Goal: Information Seeking & Learning: Find specific fact

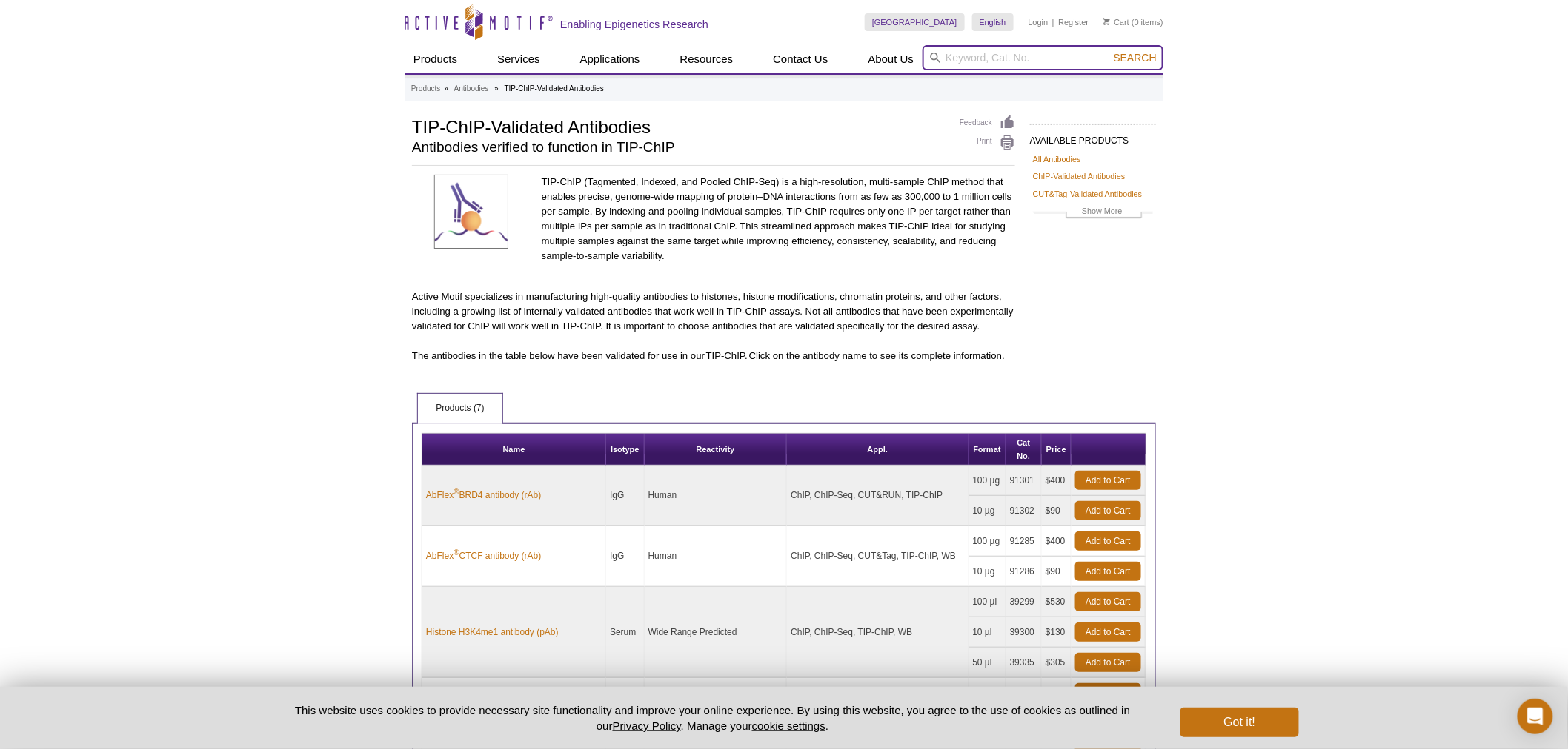
click at [1076, 49] on input "search" at bounding box center [1042, 58] width 240 height 25
type input "91469"
click at [1109, 51] on button "Search" at bounding box center [1134, 58] width 52 height 14
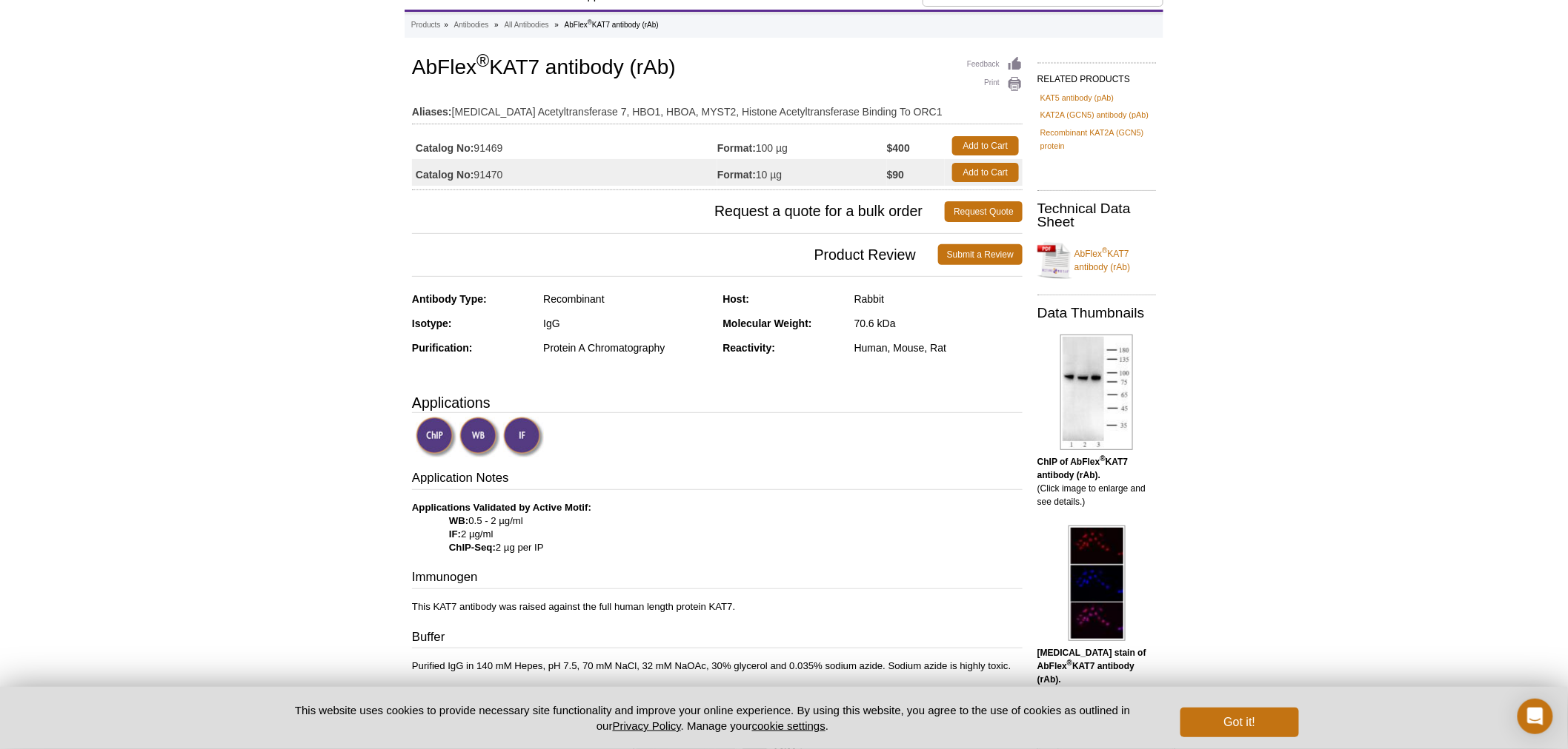
scroll to position [31, 0]
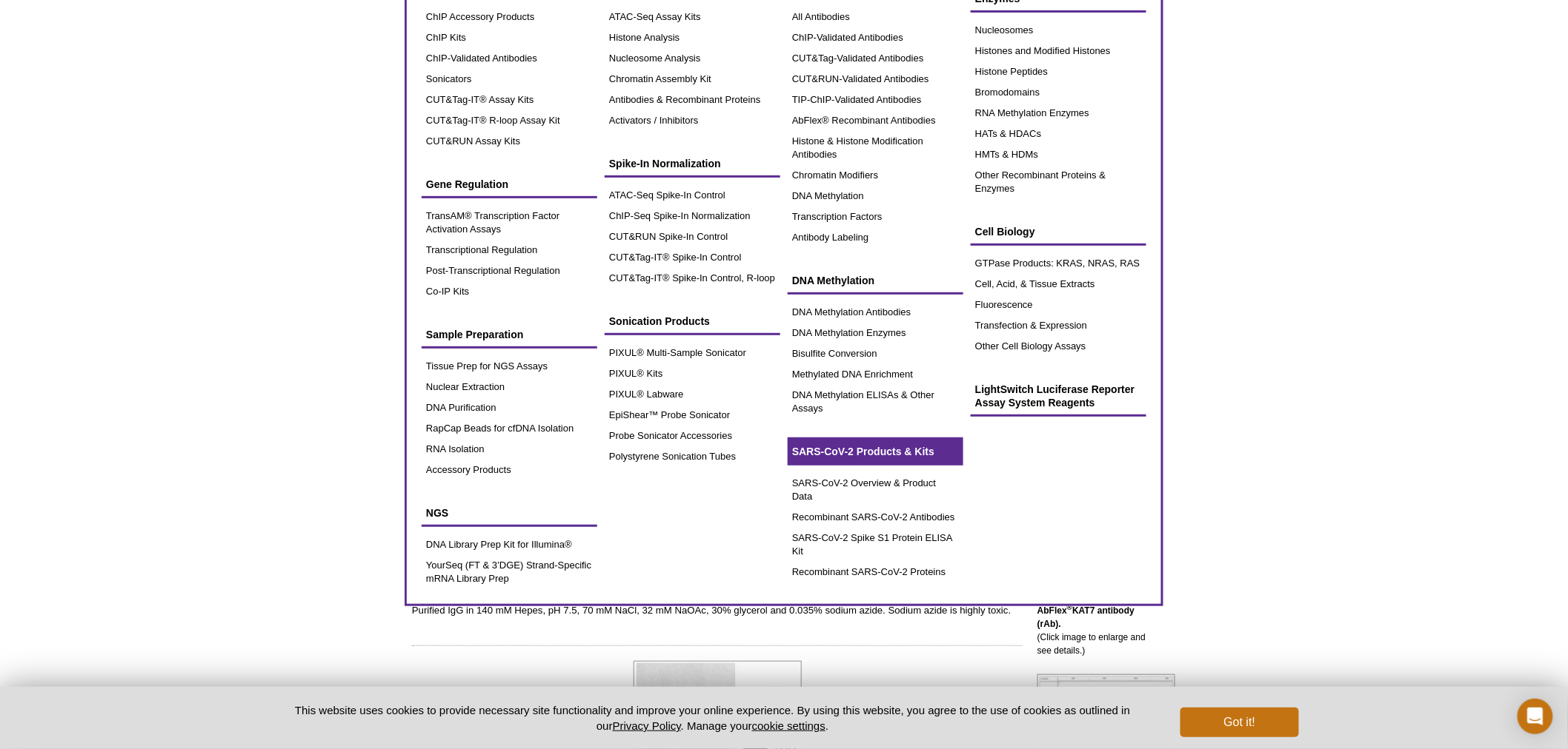
scroll to position [329, 0]
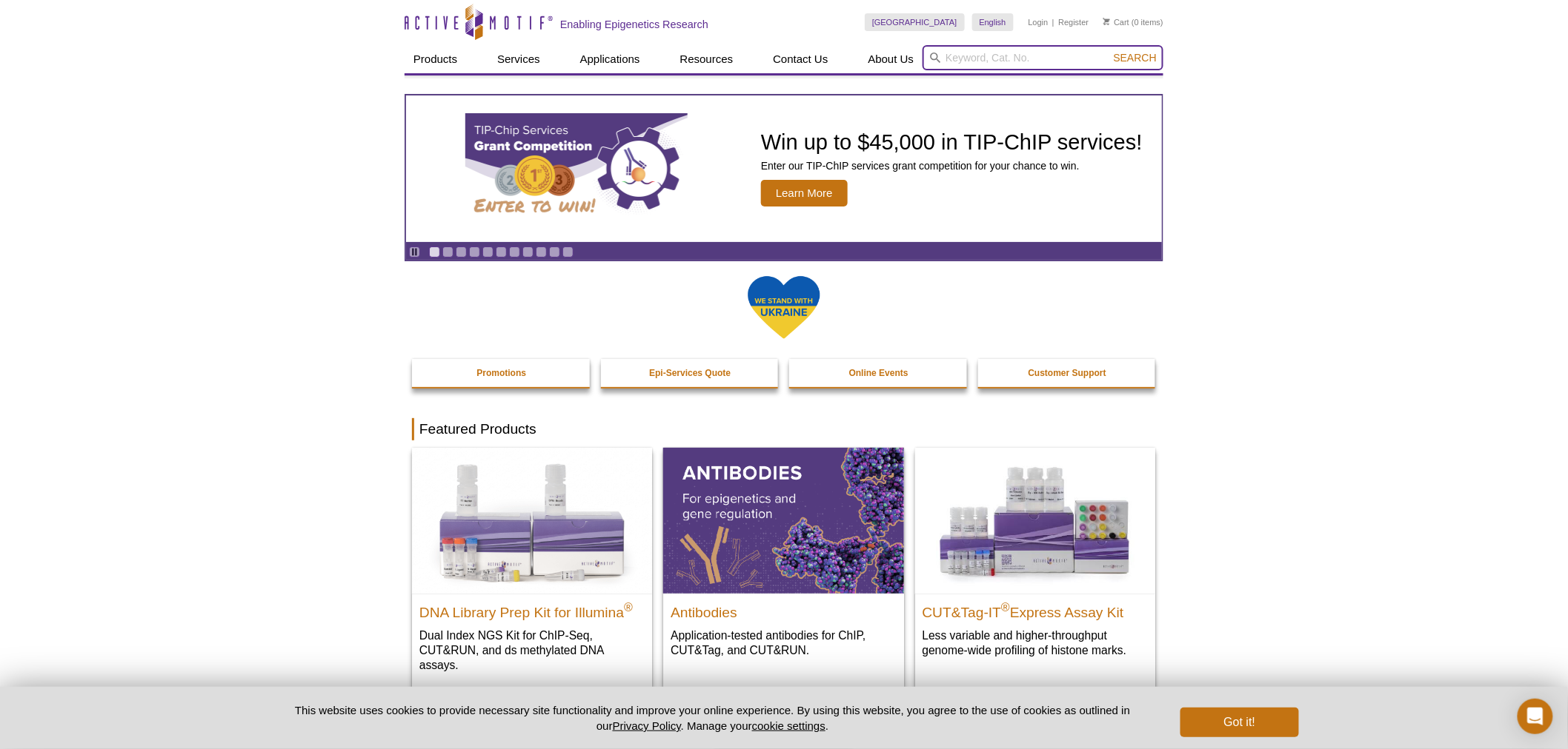
click at [970, 53] on input "search" at bounding box center [1042, 58] width 240 height 25
type input "91469"
click at [1109, 51] on button "Search" at bounding box center [1134, 58] width 52 height 14
click at [1002, 56] on input "search" at bounding box center [1042, 58] width 240 height 25
type input "91469"
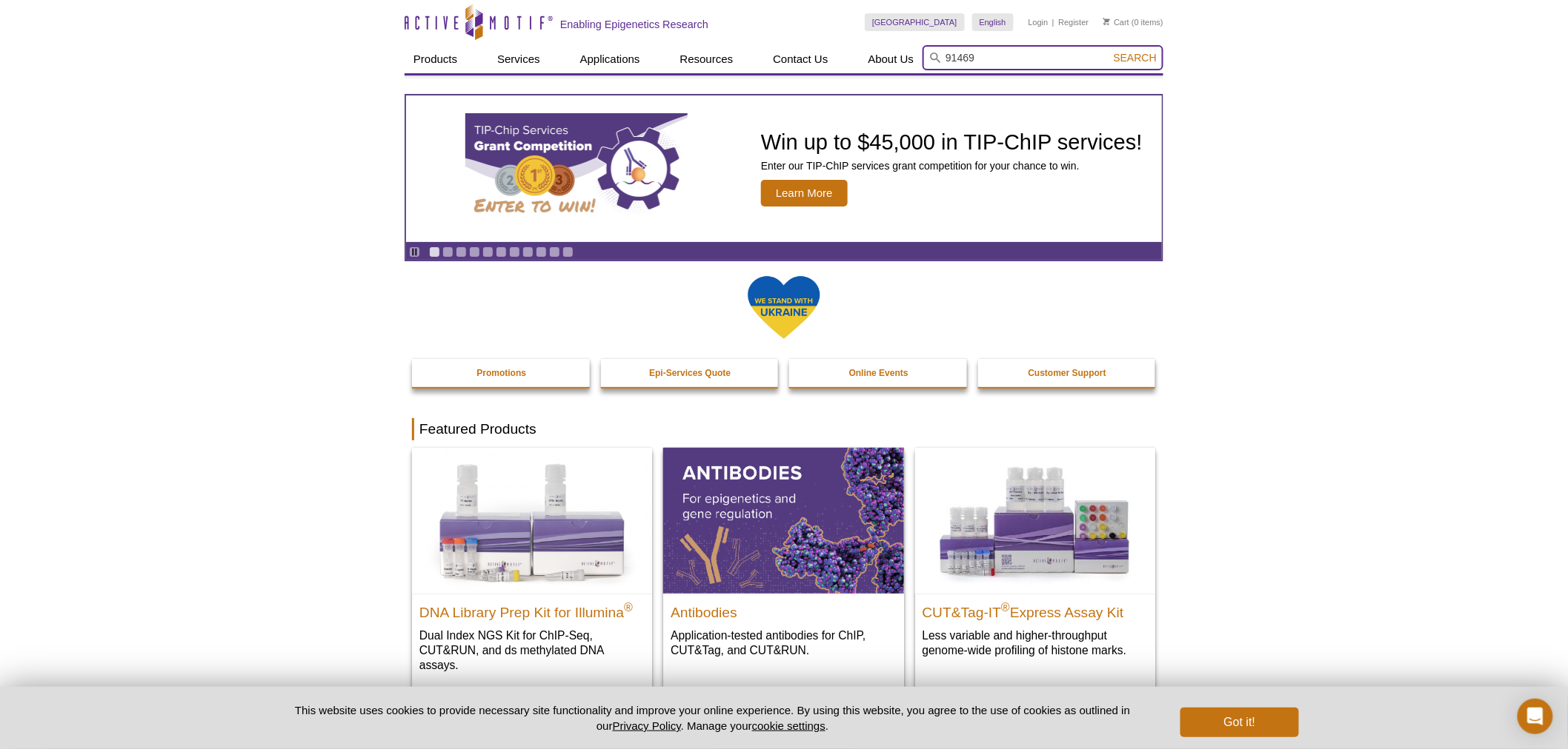
click at [1109, 51] on button "Search" at bounding box center [1134, 58] width 52 height 14
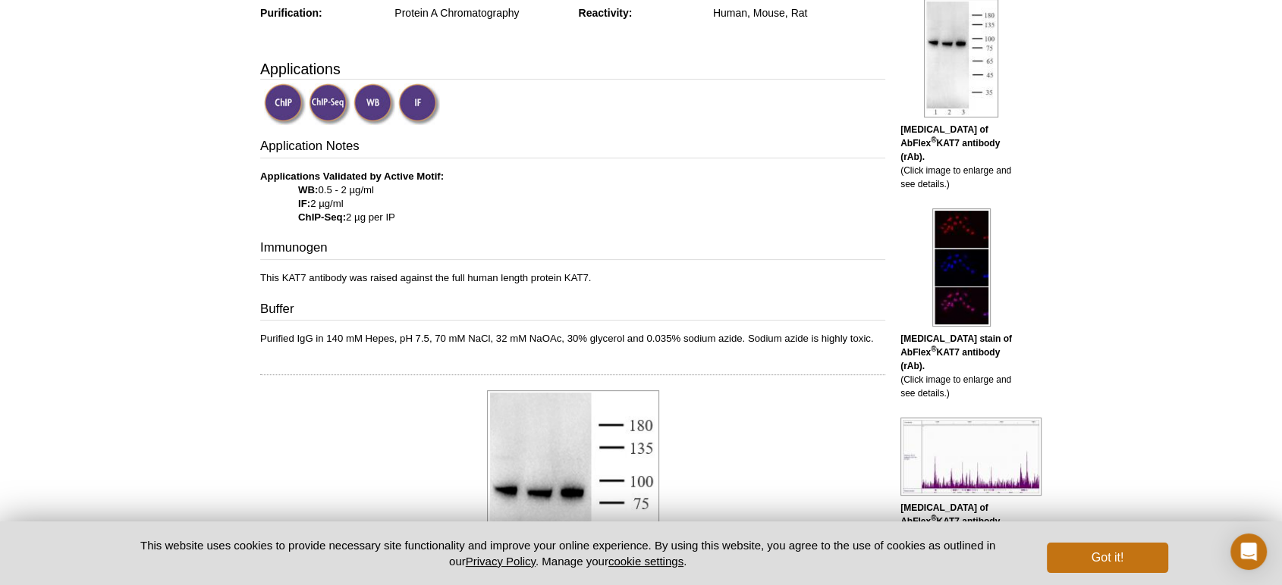
scroll to position [337, 0]
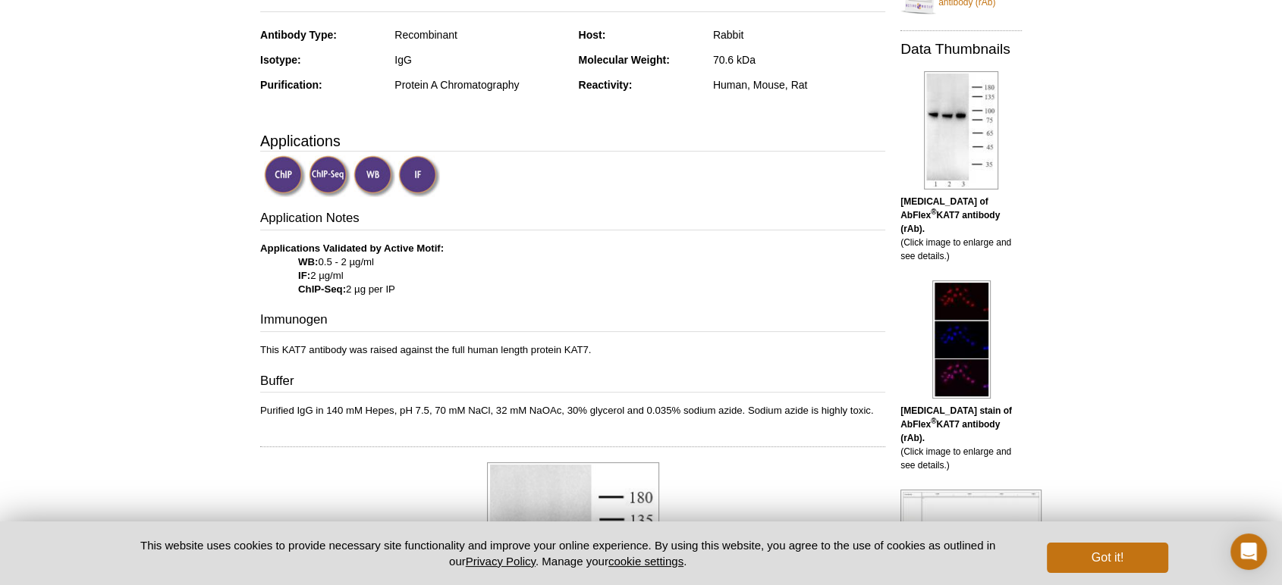
click at [328, 174] on img at bounding box center [330, 176] width 42 height 42
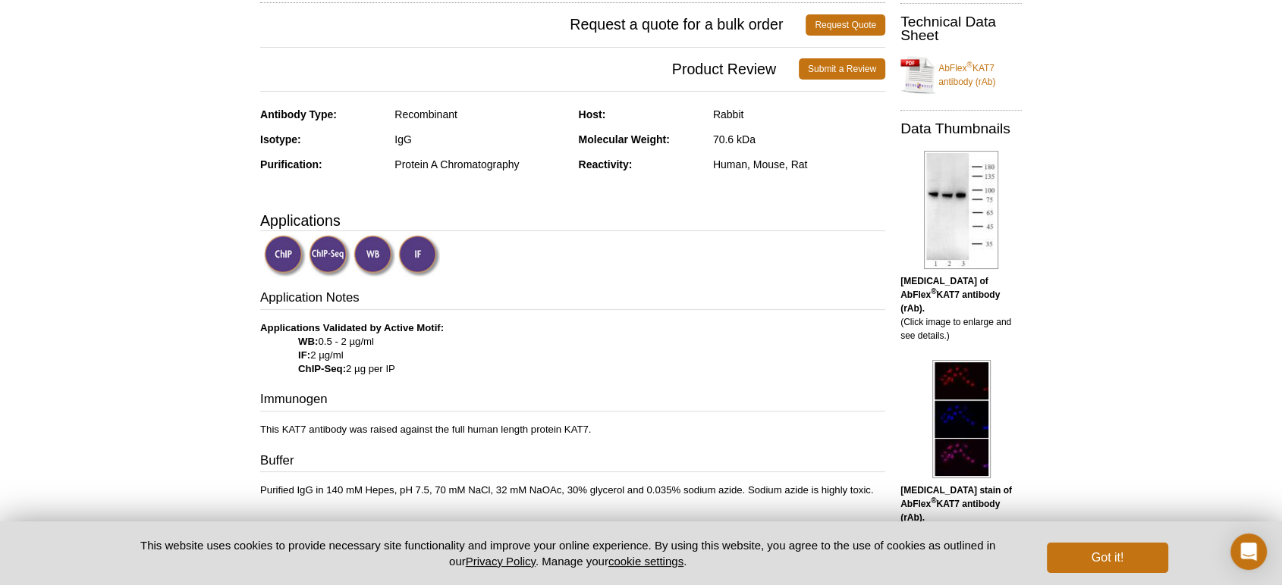
scroll to position [224, 0]
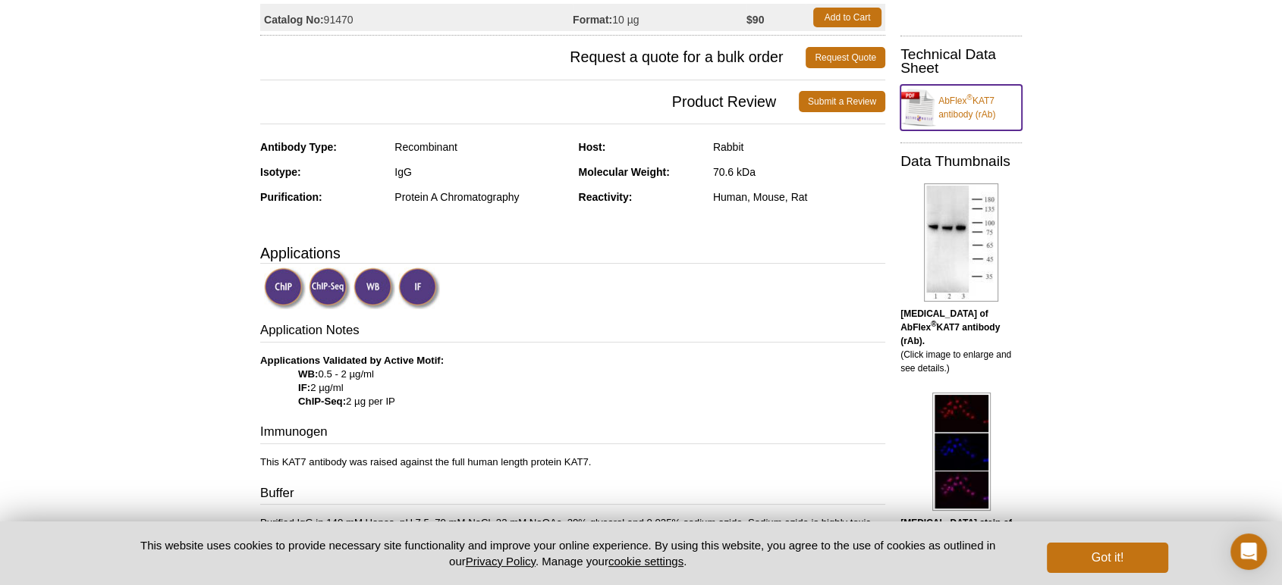
click at [965, 106] on link "AbFlex ® KAT7 antibody (rAb)" at bounding box center [960, 108] width 121 height 46
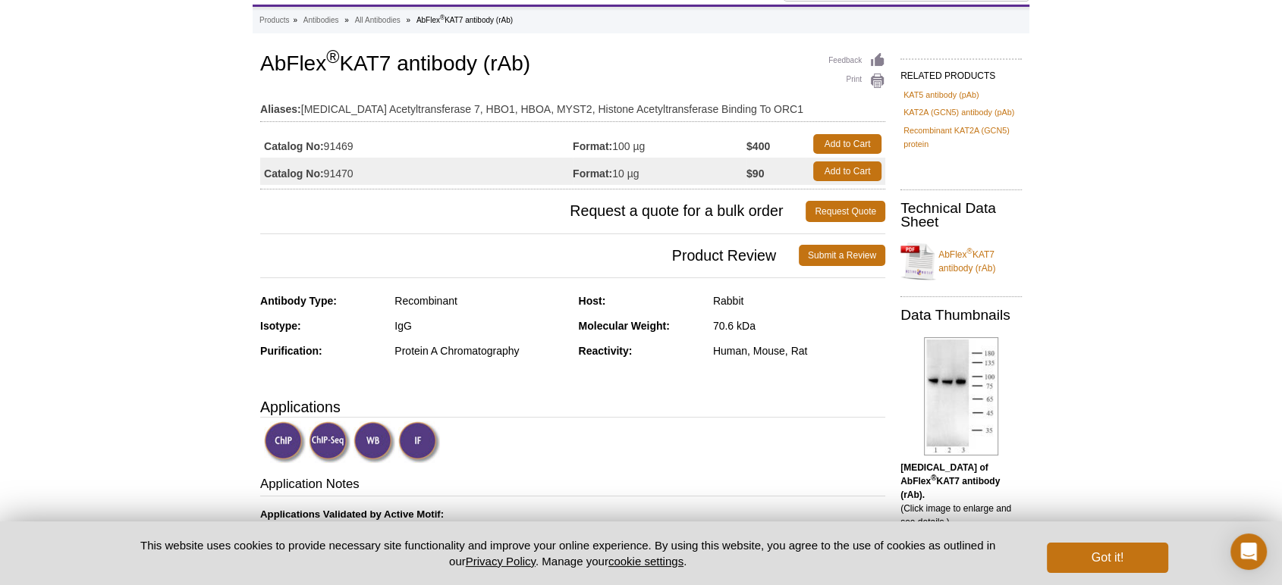
scroll to position [0, 0]
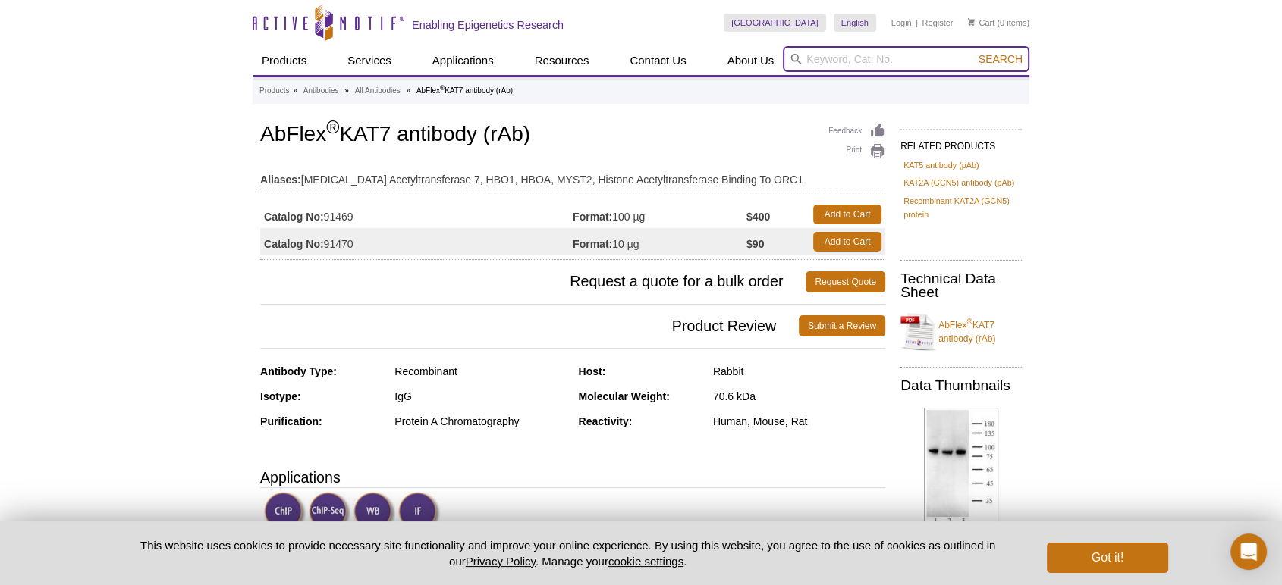
click at [852, 55] on input "search" at bounding box center [906, 59] width 246 height 26
type input "p300"
click at [974, 52] on button "Search" at bounding box center [1000, 59] width 53 height 14
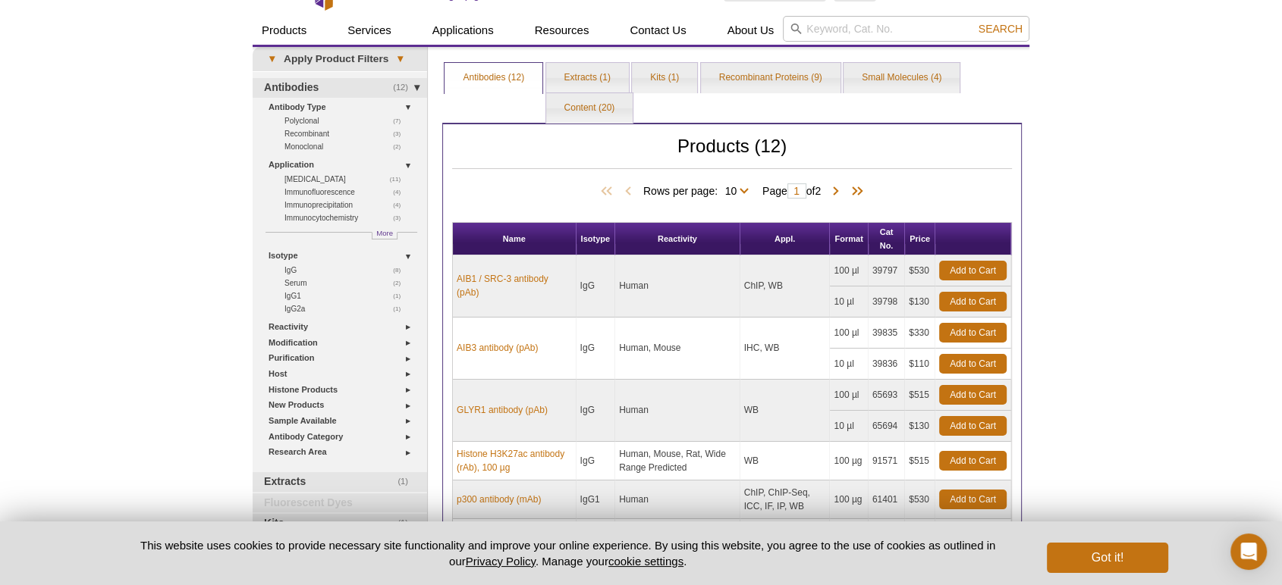
scroll to position [112, 0]
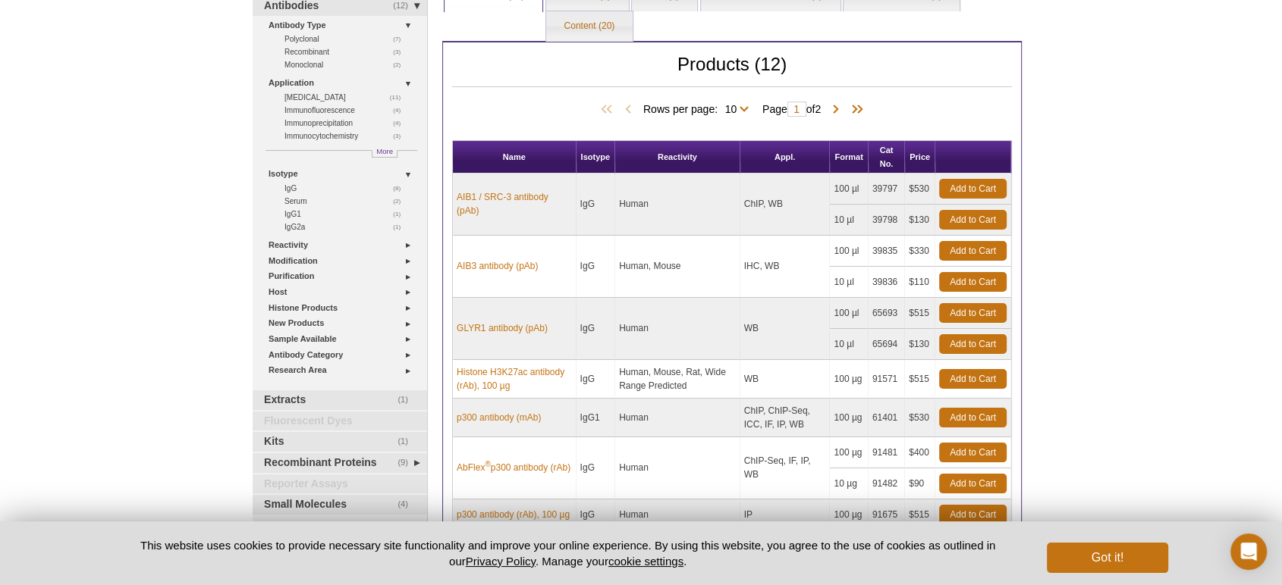
click at [102, 101] on div "Active Motif Logo Enabling Epigenetics Research 0 Search Skip to content Active…" at bounding box center [641, 432] width 1282 height 1089
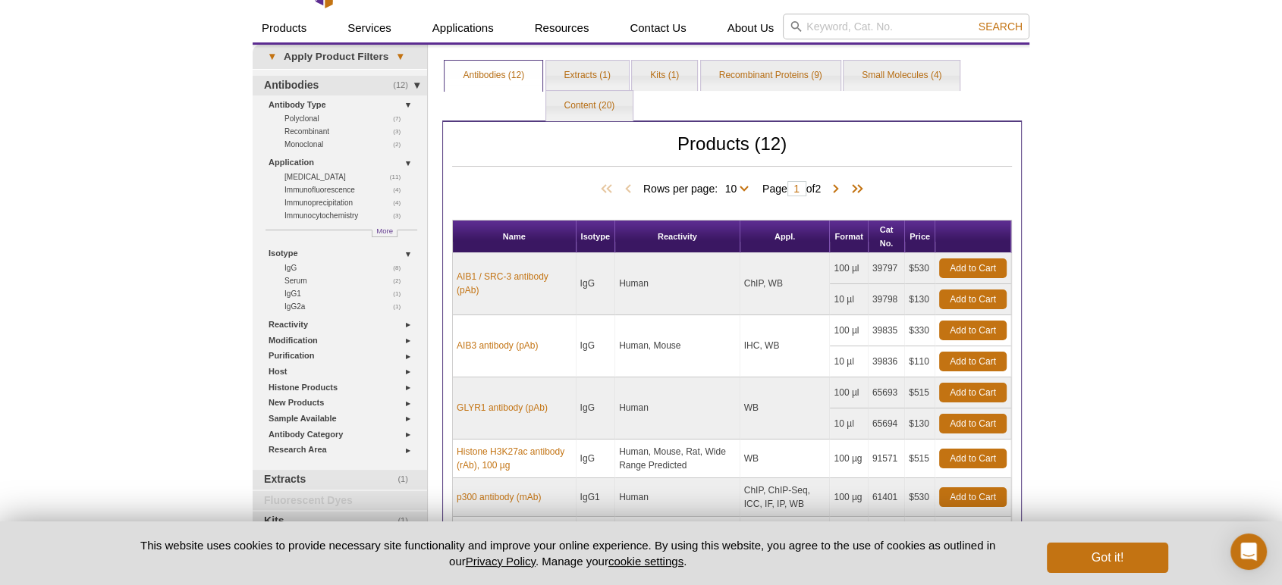
scroll to position [0, 0]
